Goal: Task Accomplishment & Management: Manage account settings

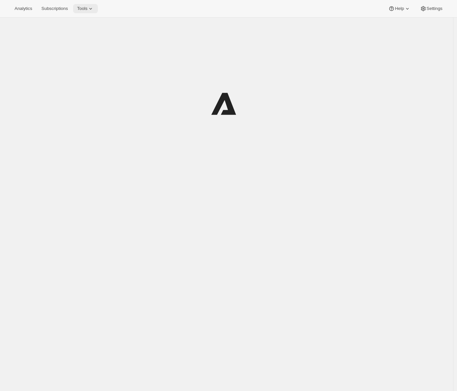
click at [86, 6] on span "Tools" at bounding box center [82, 8] width 10 height 5
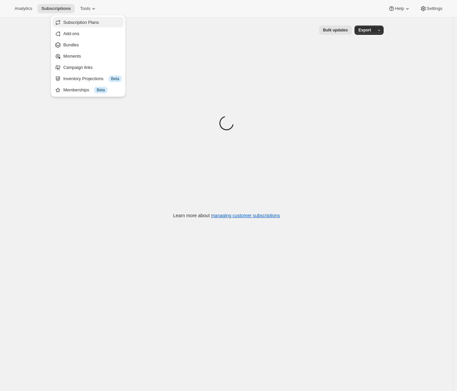
click at [89, 22] on span "Subscription Plans" at bounding box center [81, 22] width 36 height 5
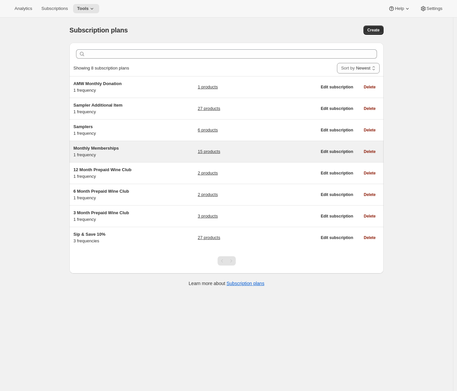
click at [109, 153] on div "Monthly Memberships 1 frequency" at bounding box center [114, 151] width 83 height 13
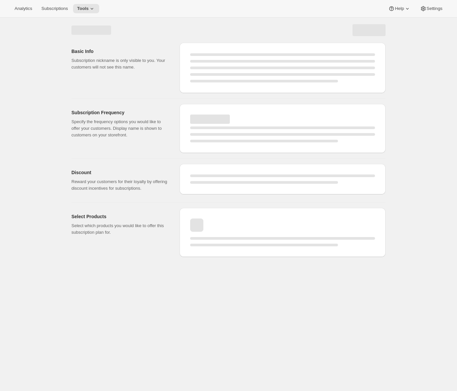
select select "WEEK"
select select "MONTH"
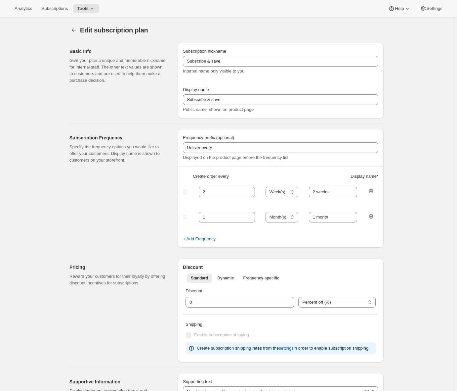
type input "Monthly Memberships"
type input "1"
select select "MONTH"
type input "1 month"
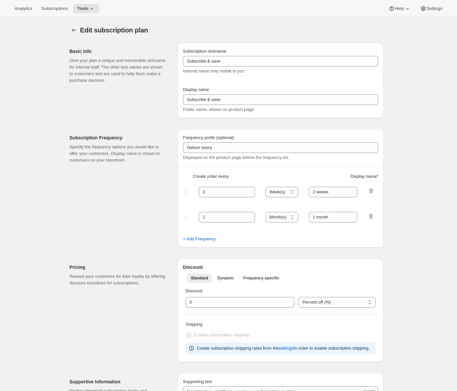
checkbox input "true"
select select "MONTHDAY"
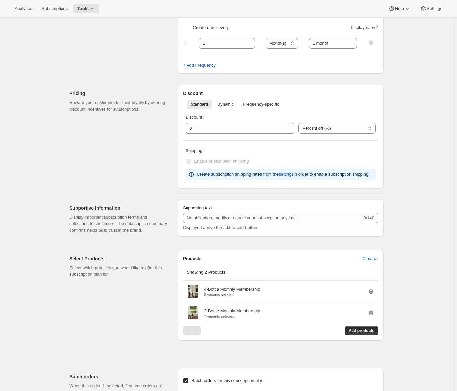
scroll to position [1, 0]
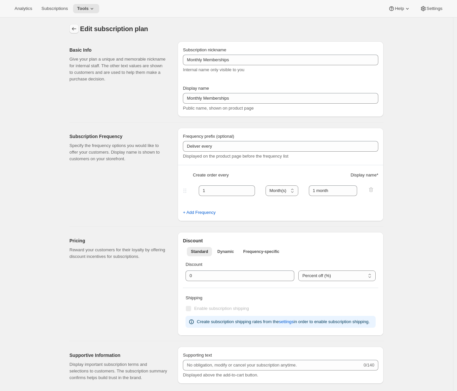
click at [76, 33] on button "Subscription plans" at bounding box center [73, 28] width 9 height 9
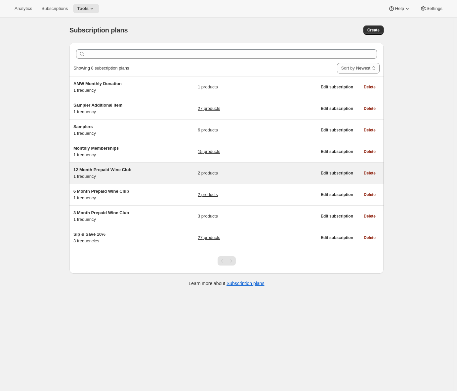
click at [142, 168] on h5 "12 Month Prepaid Wine Club" at bounding box center [114, 169] width 83 height 7
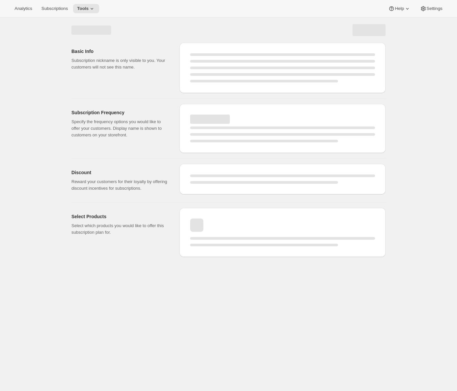
select select "WEEK"
select select "MONTH"
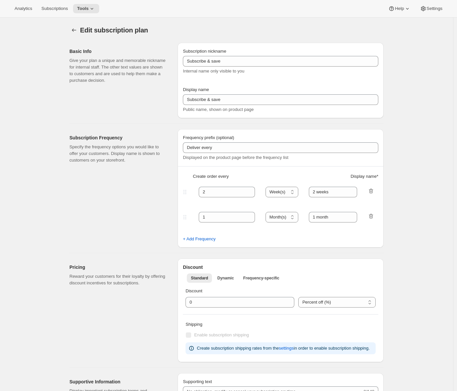
type input "12 Month Prepaid Wine Club"
checkbox input "true"
select select "MONTH"
select select "MONTHDAY"
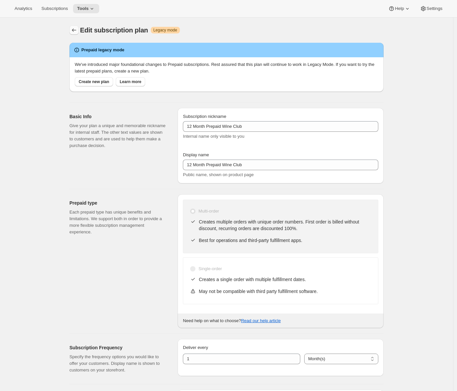
click at [75, 33] on icon "Subscription plans" at bounding box center [74, 30] width 7 height 7
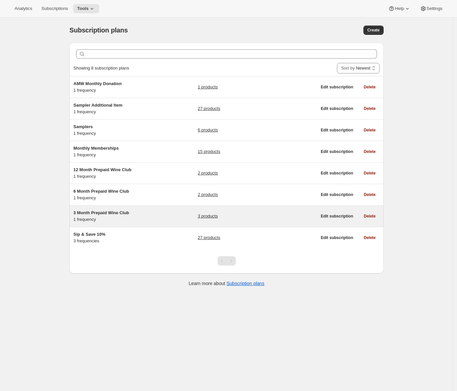
click at [122, 214] on span "3 Month Prepaid Wine Club" at bounding box center [101, 212] width 56 height 5
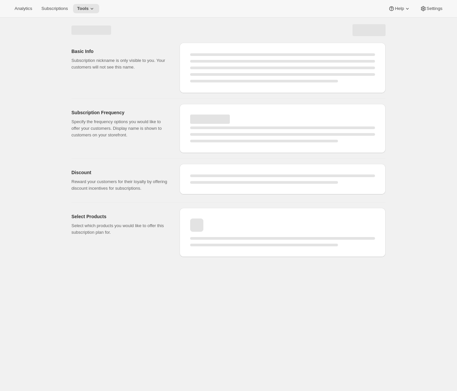
select select "WEEK"
select select "MONTH"
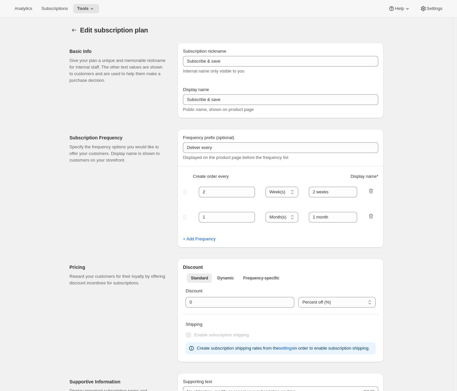
type input "3 Month Prepaid Wine Club"
checkbox input "true"
select select "MONTH"
select select "MONTHDAY"
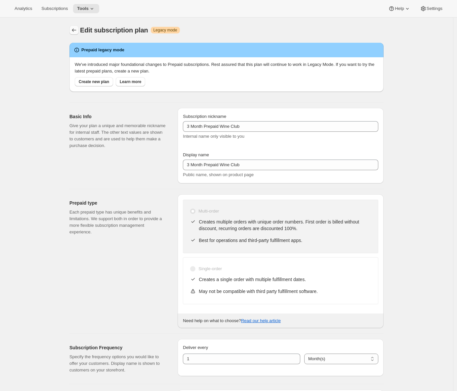
click at [73, 28] on icon "Subscription plans" at bounding box center [74, 30] width 7 height 7
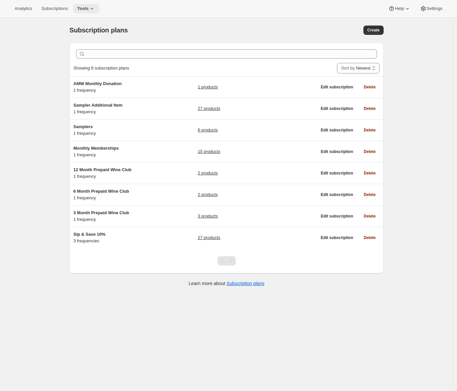
click at [89, 10] on span "Tools" at bounding box center [83, 8] width 12 height 5
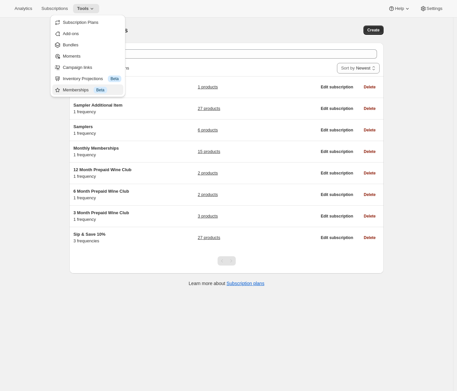
click at [81, 87] on div "Memberships Info Beta" at bounding box center [92, 90] width 59 height 7
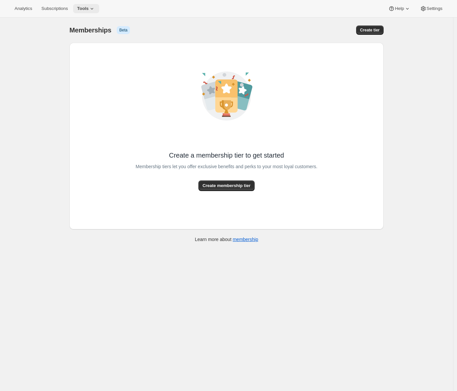
click at [89, 11] on span "Tools" at bounding box center [83, 8] width 12 height 5
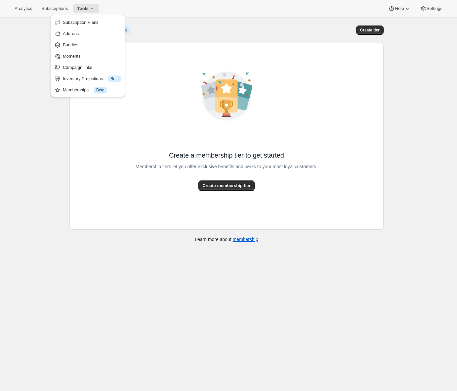
click at [10, 73] on div "[object Object]. This page is ready Memberships Info Beta Create tier Create a …" at bounding box center [226, 213] width 453 height 391
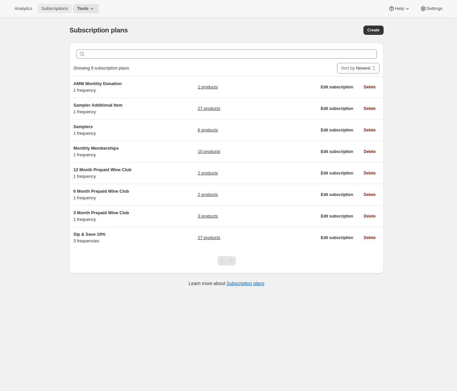
click at [60, 9] on span "Subscriptions" at bounding box center [54, 8] width 26 height 5
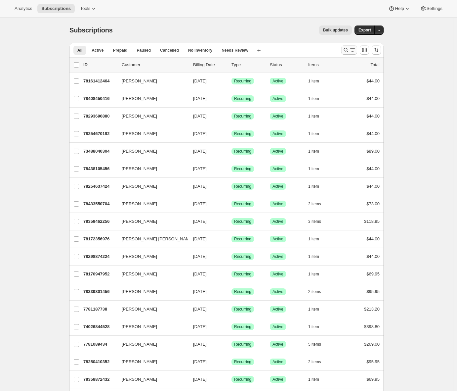
click at [348, 51] on icon "Search and filter results" at bounding box center [346, 50] width 4 height 4
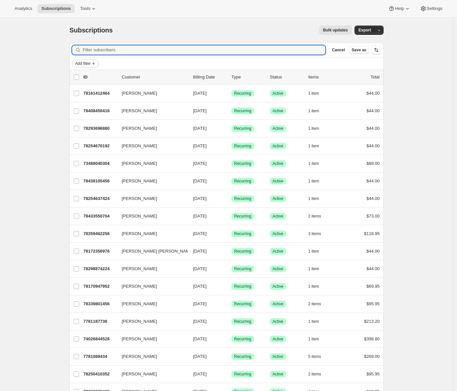
click at [91, 64] on span "Add filter" at bounding box center [83, 63] width 16 height 5
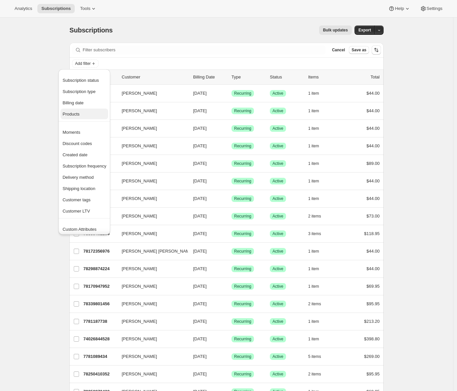
click at [77, 116] on span "Products" at bounding box center [71, 113] width 17 height 5
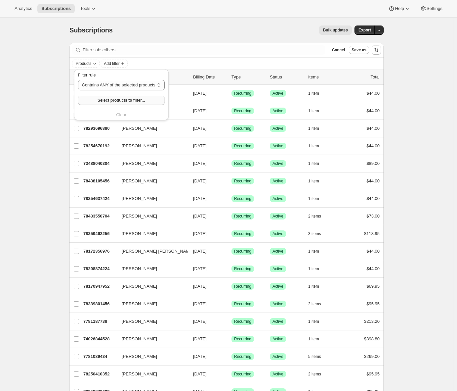
click at [121, 96] on button "Select products to filter..." at bounding box center [121, 100] width 87 height 9
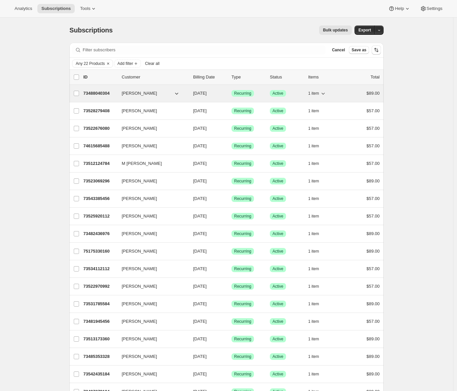
click at [95, 95] on p "73488040304" at bounding box center [99, 93] width 33 height 7
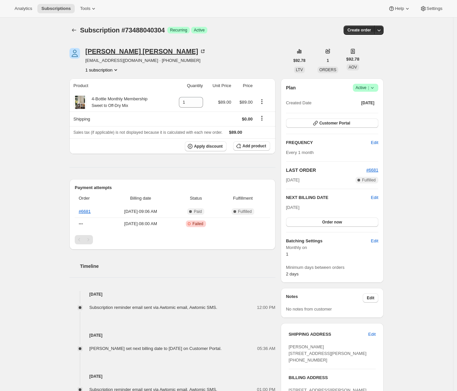
click at [111, 51] on div "Shara Walston" at bounding box center [145, 51] width 121 height 7
click at [80, 101] on icon at bounding box center [80, 103] width 4 height 4
drag, startPoint x: 158, startPoint y: 98, endPoint x: 131, endPoint y: 98, distance: 27.5
click at [131, 98] on div "4-Bottle Monthly Membership Sweet to Off-Dry Mix" at bounding box center [120, 102] width 94 height 13
copy div "Membership"
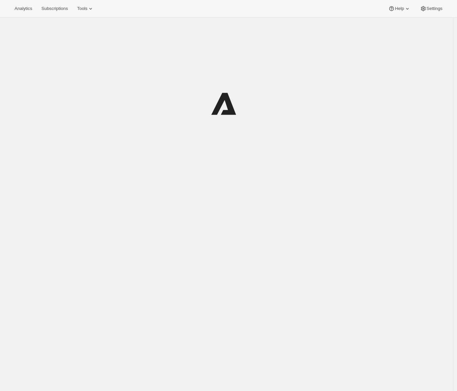
click at [91, 14] on div "Analytics Subscriptions Tools Help Settings" at bounding box center [228, 9] width 457 height 18
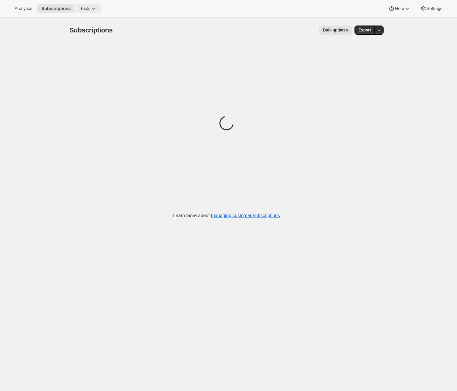
click at [90, 10] on span "Tools" at bounding box center [85, 8] width 10 height 5
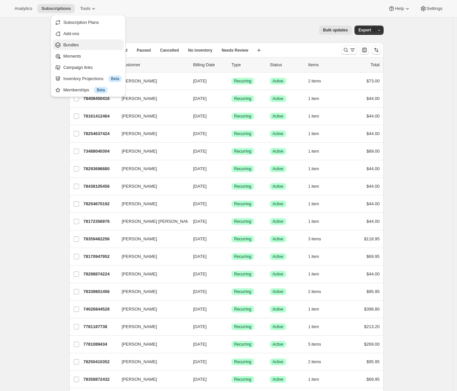
click at [88, 48] on button "Bundles" at bounding box center [88, 44] width 71 height 11
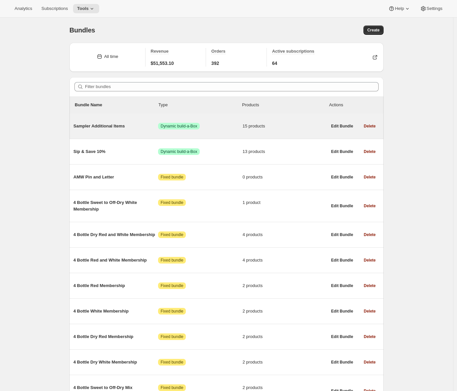
click at [105, 121] on div "Sampler Additional Items Success Dynamic build-a-Box 15 products" at bounding box center [200, 125] width 254 height 17
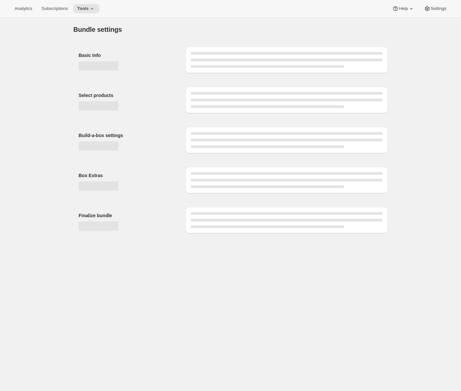
type input "Sampler Additional Items"
checkbox input "true"
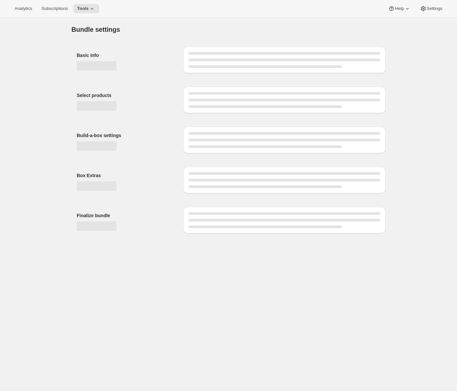
select select "maxOnly"
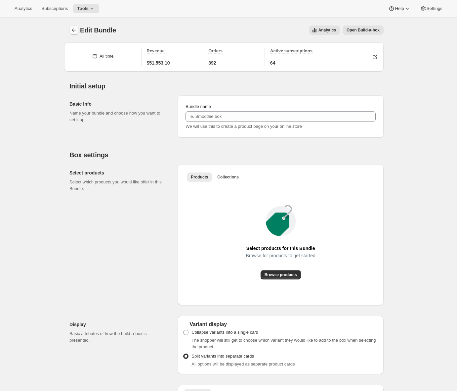
click at [76, 31] on icon "Bundles" at bounding box center [74, 30] width 7 height 7
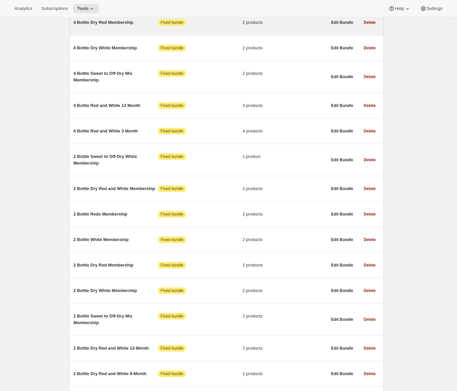
scroll to position [220, 0]
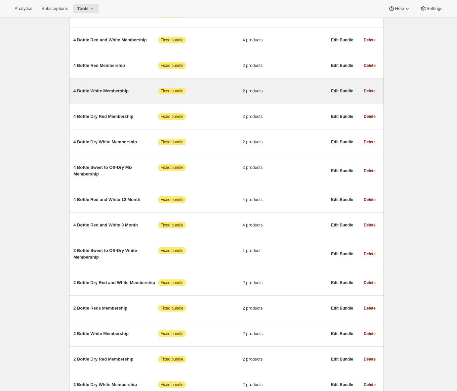
click at [96, 88] on div "4 Bottle White Membership Attention Fixed bundle 2 products" at bounding box center [200, 90] width 254 height 17
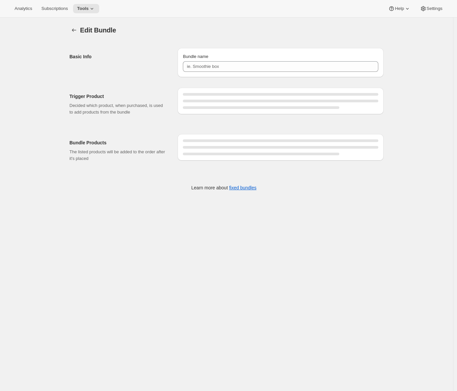
type input "4 Bottle White Membership"
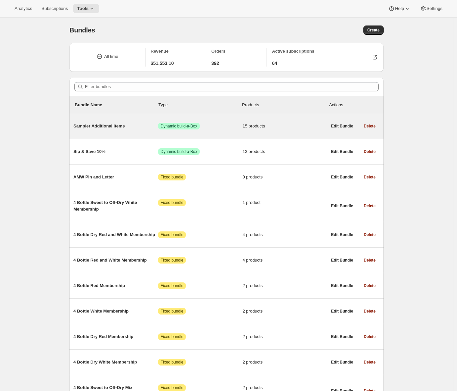
click at [97, 127] on span "Sampler Additional Items" at bounding box center [115, 126] width 85 height 7
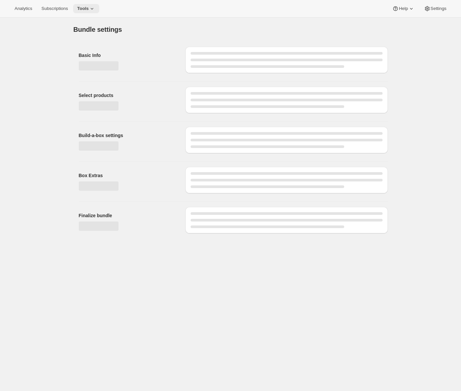
type input "Sampler Additional Items"
checkbox input "true"
select select "maxOnly"
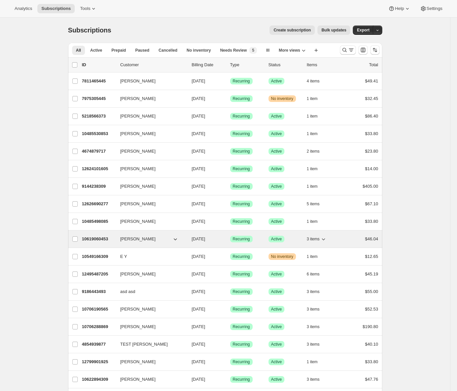
click at [86, 237] on p "10619060453" at bounding box center [98, 238] width 33 height 7
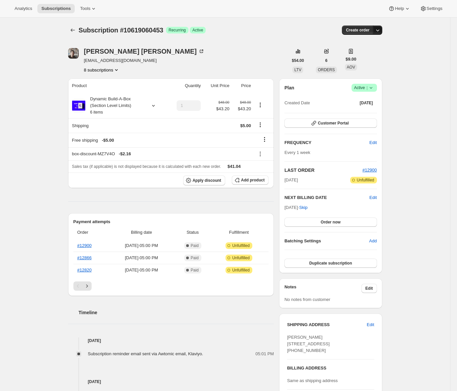
click at [381, 30] on icon "button" at bounding box center [377, 30] width 7 height 7
click at [358, 44] on span "Bill subscription order now" at bounding box center [348, 43] width 50 height 5
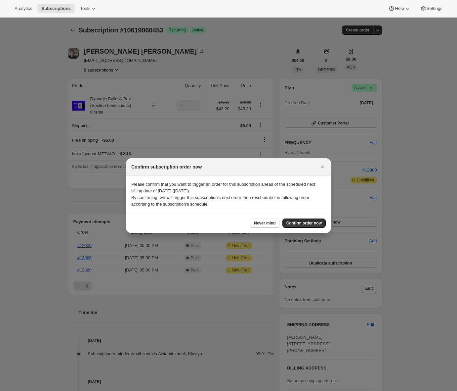
click at [293, 228] on div "Never mind Confirm order now" at bounding box center [228, 223] width 205 height 20
click at [294, 224] on span "Confirm order now" at bounding box center [303, 222] width 35 height 5
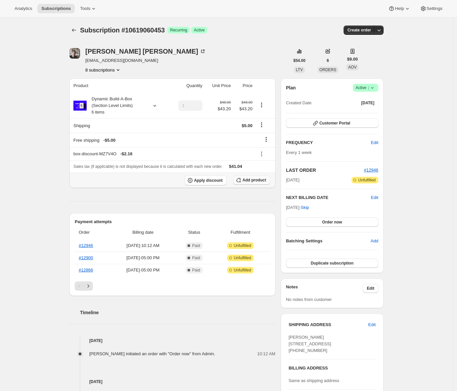
click at [265, 179] on span "Add product" at bounding box center [253, 179] width 23 height 5
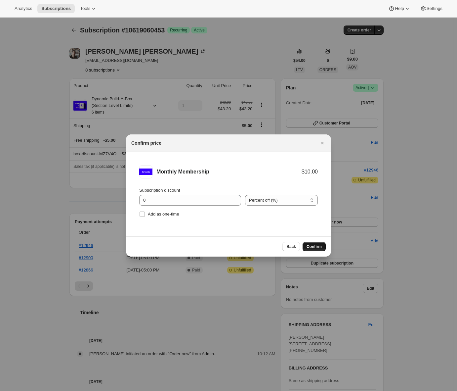
click at [307, 247] on span "Confirm" at bounding box center [314, 246] width 15 height 5
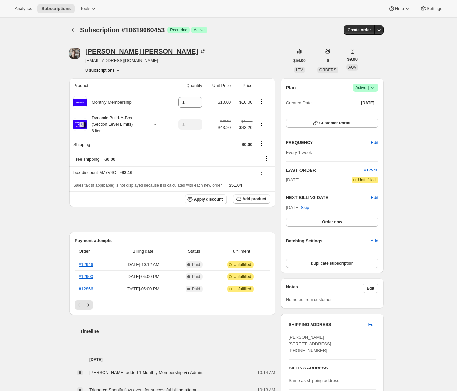
click at [99, 49] on div "Adrian Andrade" at bounding box center [145, 51] width 121 height 7
click at [341, 223] on span "Order now" at bounding box center [332, 221] width 20 height 5
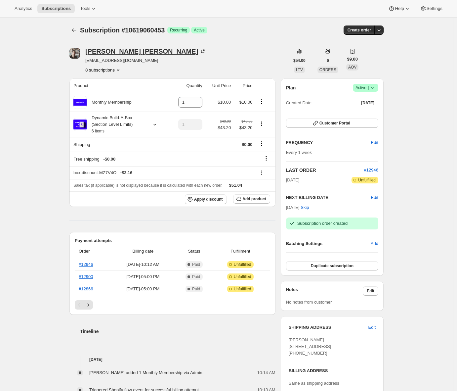
click at [117, 51] on div "Adrian Andrade" at bounding box center [145, 51] width 121 height 7
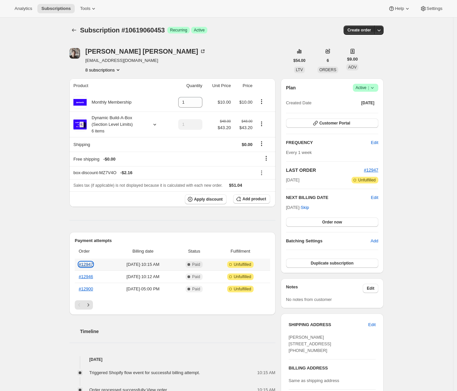
click at [89, 263] on link "#12947" at bounding box center [86, 264] width 14 height 5
click at [265, 124] on icon "Product actions" at bounding box center [261, 123] width 7 height 7
click at [262, 145] on span "Remove" at bounding box center [264, 147] width 16 height 5
type input "0"
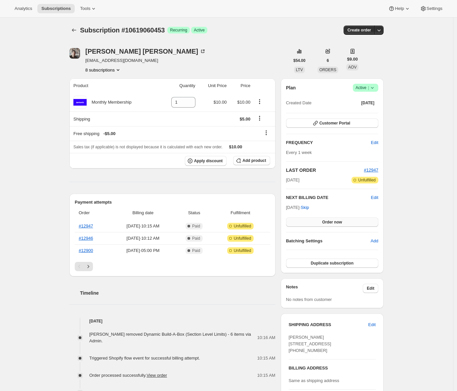
click at [320, 223] on button "Order now" at bounding box center [332, 221] width 92 height 9
click at [320, 223] on span "Click to confirm" at bounding box center [332, 221] width 30 height 5
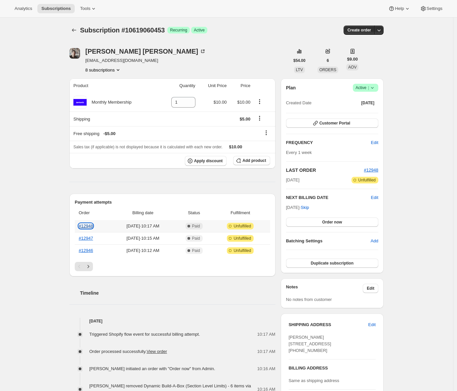
click at [93, 224] on link "#12948" at bounding box center [86, 225] width 14 height 5
click at [339, 219] on span "Order now" at bounding box center [332, 221] width 20 height 5
click at [339, 220] on span "Click to confirm" at bounding box center [332, 221] width 30 height 5
